Goal: Task Accomplishment & Management: Complete application form

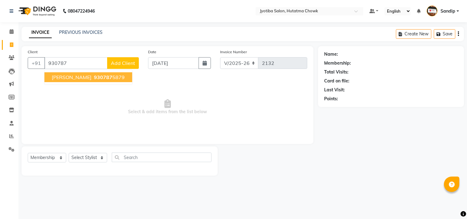
select select "556"
select select "membership"
click at [93, 76] on ngb-highlight "930787 5879" at bounding box center [109, 77] width 32 height 6
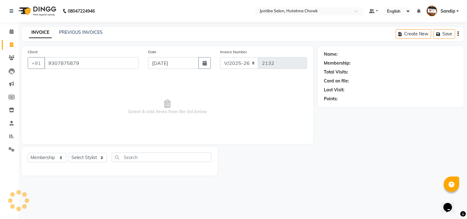
type input "9307875879"
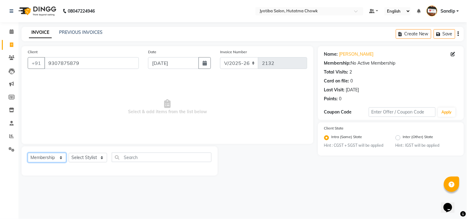
click at [46, 159] on select "Select Service Product Membership Package Voucher Prepaid Gift Card" at bounding box center [47, 158] width 39 height 10
select select "service"
click at [28, 153] on select "Select Service Product Membership Package Voucher Prepaid Gift Card" at bounding box center [47, 158] width 39 height 10
click at [80, 158] on select "Select Stylist [PERSON_NAME] [PERSON_NAME] [PERSON_NAME] [PERSON_NAME] prem RAH…" at bounding box center [88, 158] width 39 height 10
select select "7208"
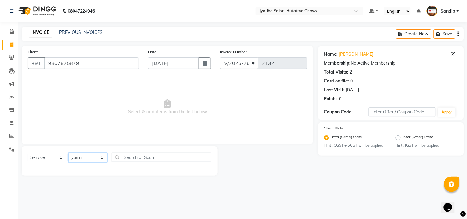
click at [69, 153] on select "Select Stylist [PERSON_NAME] [PERSON_NAME] [PERSON_NAME] [PERSON_NAME] prem RAH…" at bounding box center [88, 158] width 39 height 10
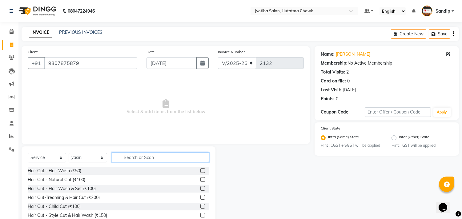
click at [135, 156] on input "text" at bounding box center [161, 158] width 98 height 10
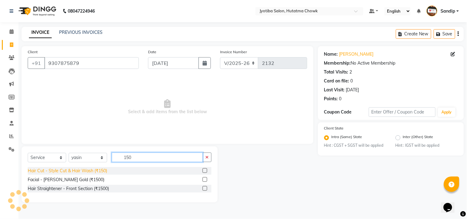
type input "150"
click at [86, 173] on div "Hair Cut - Style Cut & Hair Wash (₹150)" at bounding box center [67, 171] width 79 height 6
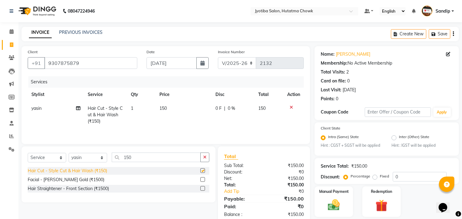
checkbox input "false"
click at [205, 159] on icon "button" at bounding box center [204, 157] width 3 height 4
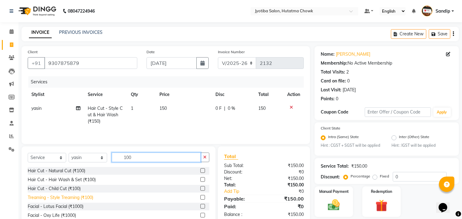
type input "100"
click at [55, 199] on div "Treaming - Style Treaming (₹100)" at bounding box center [61, 198] width 66 height 6
checkbox input "false"
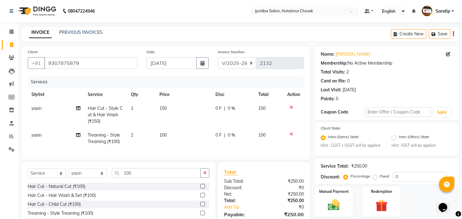
scroll to position [48, 0]
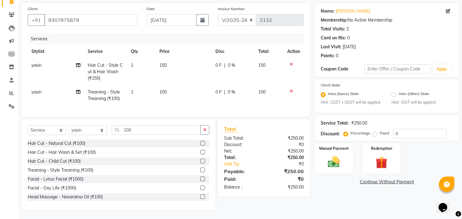
click at [369, 179] on link "Continue Without Payment" at bounding box center [387, 182] width 142 height 6
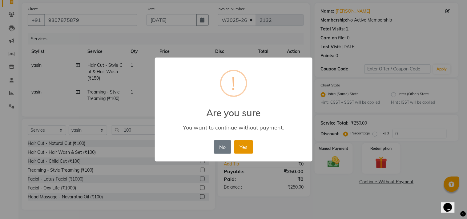
click at [240, 146] on button "Yes" at bounding box center [243, 147] width 19 height 14
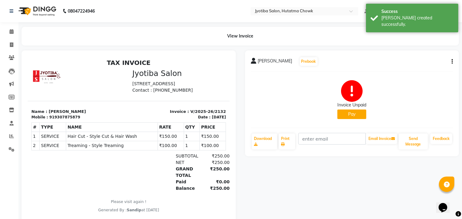
click at [356, 110] on button "Pay" at bounding box center [352, 115] width 29 height 10
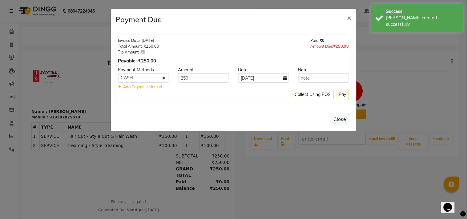
click at [152, 72] on div "Payment Methods" at bounding box center [144, 70] width 60 height 6
click at [152, 77] on select "CASH ONLINE CARD" at bounding box center [143, 78] width 51 height 10
select select "3"
click at [118, 73] on select "CASH ONLINE CARD" at bounding box center [143, 78] width 51 height 10
click at [341, 91] on button "Pay" at bounding box center [342, 95] width 13 height 10
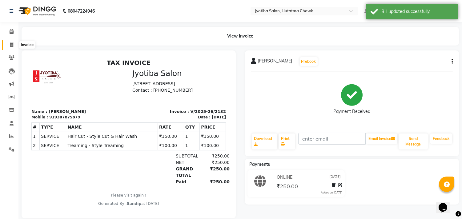
click at [10, 44] on icon at bounding box center [11, 45] width 3 height 5
select select "service"
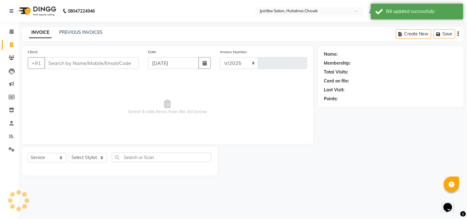
select select "556"
type input "2133"
select select "membership"
click at [83, 31] on link "PREVIOUS INVOICES" at bounding box center [80, 33] width 43 height 6
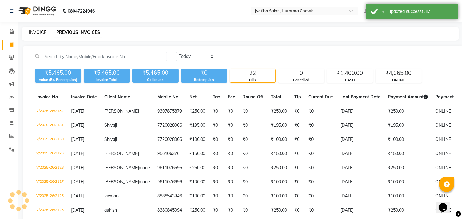
click at [38, 31] on link "INVOICE" at bounding box center [38, 33] width 18 height 6
select select "556"
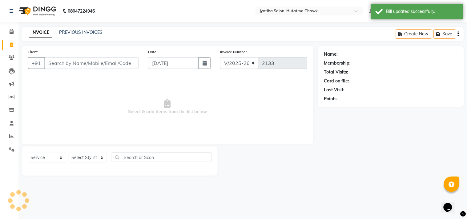
select select "membership"
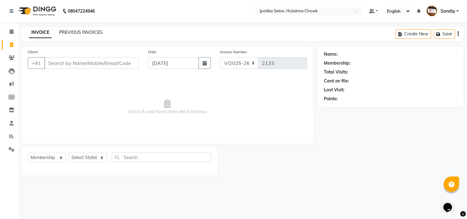
click at [70, 33] on link "PREVIOUS INVOICES" at bounding box center [80, 33] width 43 height 6
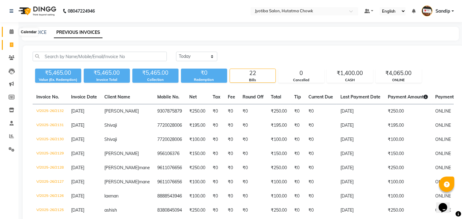
click at [10, 31] on icon at bounding box center [12, 31] width 4 height 5
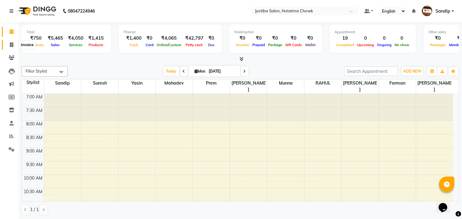
click at [10, 46] on icon at bounding box center [11, 45] width 3 height 5
select select "service"
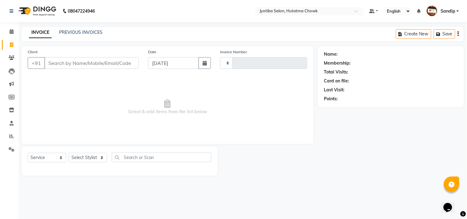
type input "2133"
select select "556"
select select "membership"
click at [71, 33] on link "PREVIOUS INVOICES" at bounding box center [80, 33] width 43 height 6
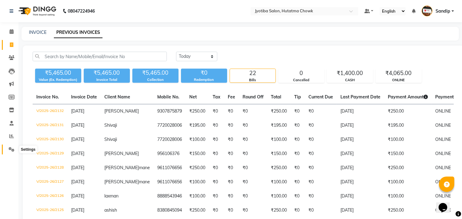
click at [11, 149] on icon at bounding box center [12, 149] width 6 height 5
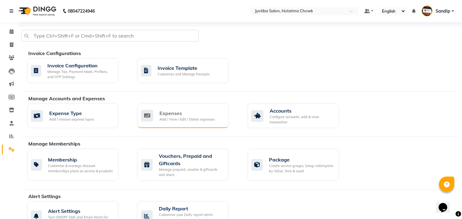
click at [197, 106] on div "Expenses Add / View / Edit / Delete expenses" at bounding box center [183, 116] width 91 height 24
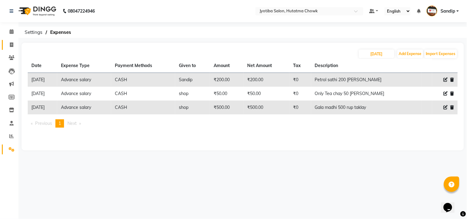
click at [8, 46] on span at bounding box center [11, 45] width 11 height 7
select select "service"
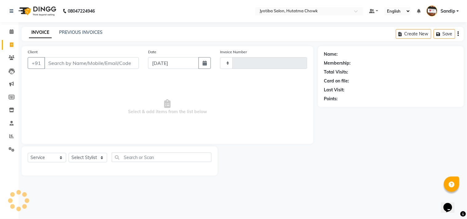
type input "2133"
select select "556"
select select "membership"
click at [77, 32] on link "PREVIOUS INVOICES" at bounding box center [80, 33] width 43 height 6
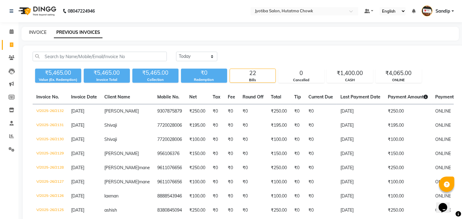
click at [38, 32] on link "INVOICE" at bounding box center [38, 33] width 18 height 6
select select "service"
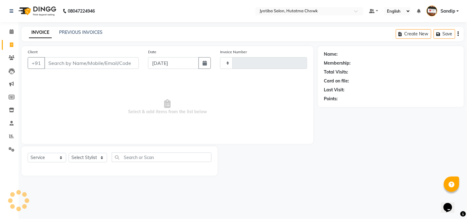
type input "2133"
select select "556"
select select "membership"
